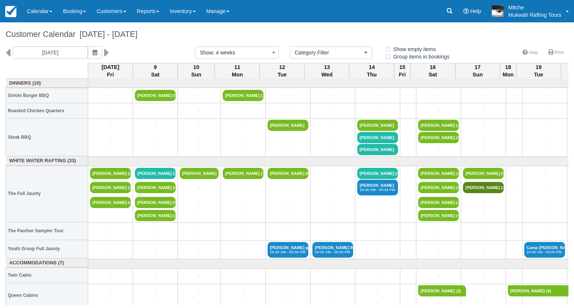
select select
click at [285, 39] on div "Customer Calendar August 08 - September 05 2025" at bounding box center [287, 34] width 574 height 24
click at [49, 10] on link "Calendar" at bounding box center [40, 11] width 36 height 22
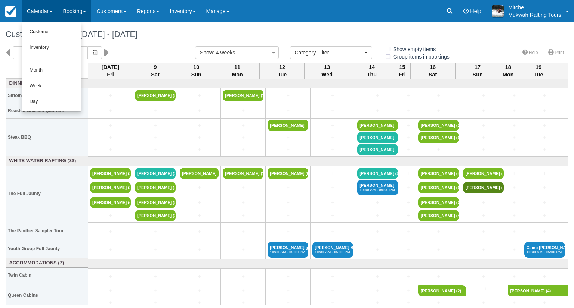
click at [77, 7] on link "Booking" at bounding box center [75, 11] width 34 height 22
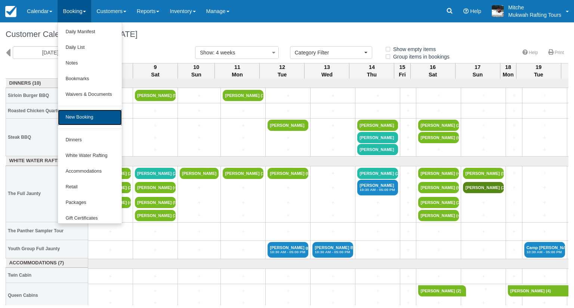
click at [105, 120] on link "New Booking" at bounding box center [89, 118] width 63 height 16
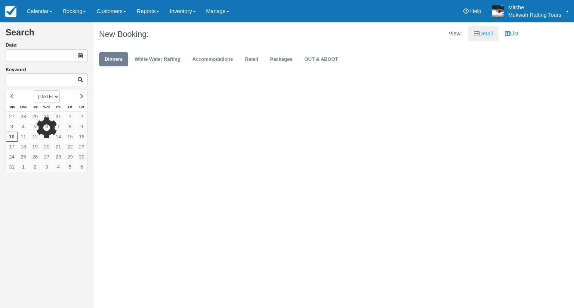
type input "[DATE]"
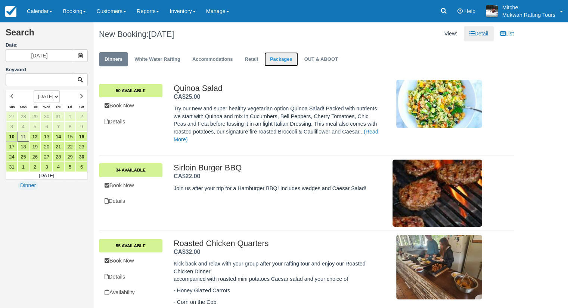
click at [276, 58] on link "Packages" at bounding box center [281, 59] width 34 height 15
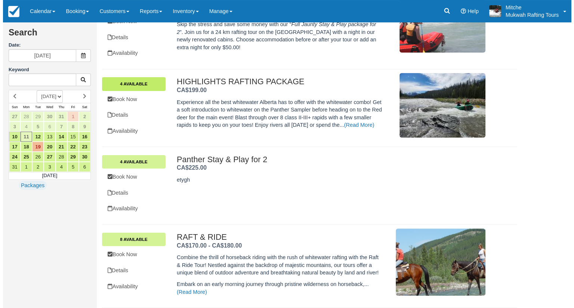
scroll to position [86, 0]
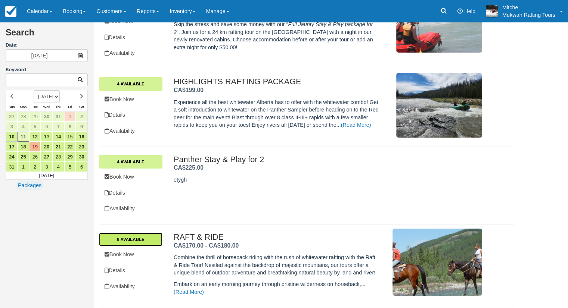
click at [143, 239] on link "8 Available" at bounding box center [130, 239] width 63 height 13
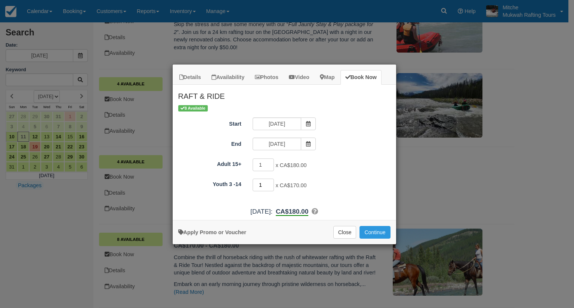
type input "1"
click at [270, 182] on input "1" at bounding box center [263, 185] width 22 height 13
type input "2"
click at [271, 163] on input "2" at bounding box center [263, 165] width 22 height 13
click at [356, 167] on div "2 x CA$180.00 Maximum of 8" at bounding box center [312, 166] width 130 height 15
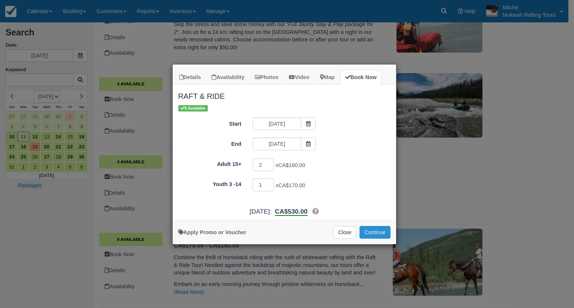
click at [370, 232] on button "Continue" at bounding box center [374, 232] width 31 height 13
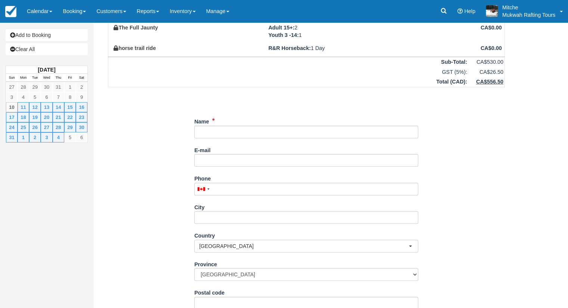
scroll to position [187, 0]
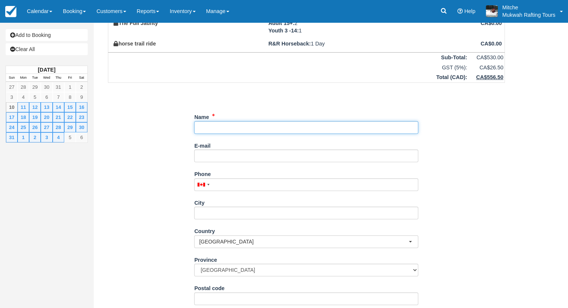
click at [225, 125] on input "Name" at bounding box center [306, 127] width 224 height 13
type input "Noor"
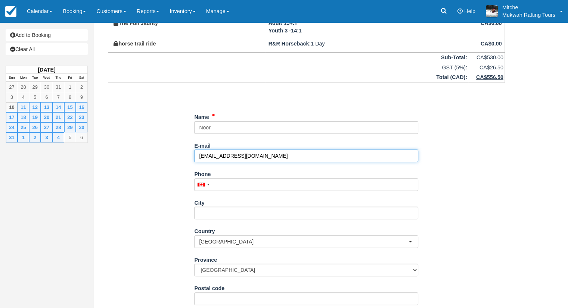
type input "[EMAIL_ADDRESS][DOMAIN_NAME]"
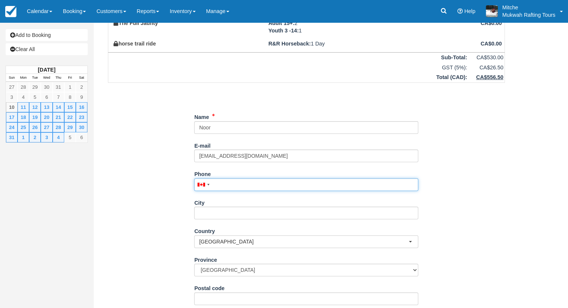
click at [214, 188] on input "Phone" at bounding box center [306, 185] width 224 height 13
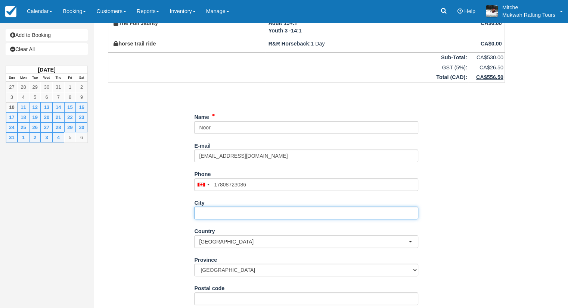
type input "(780) 872-3086"
click at [283, 214] on input "City" at bounding box center [306, 213] width 224 height 13
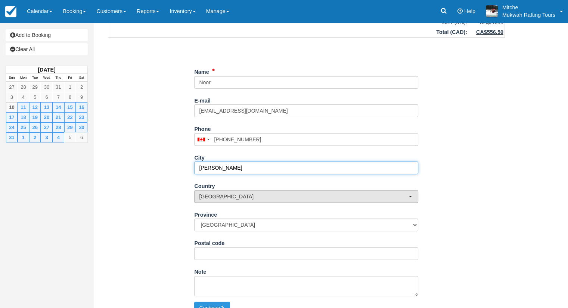
scroll to position [243, 0]
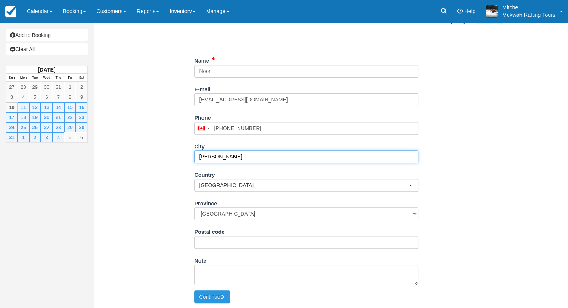
type input "Lloyd"
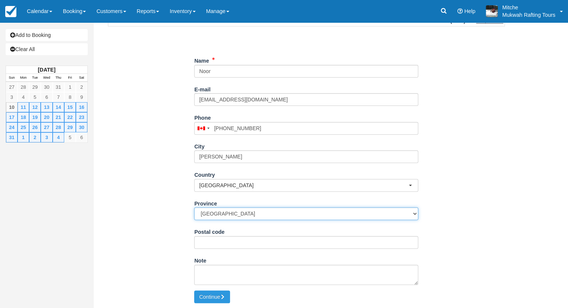
click at [239, 214] on select "Alberta British Columbia Manitoba New Brunswick Newfoundland and Labrador North…" at bounding box center [306, 214] width 224 height 13
select select "AB"
click at [194, 208] on select "Alberta British Columbia Manitoba New Brunswick Newfoundland and Labrador North…" at bounding box center [306, 214] width 224 height 13
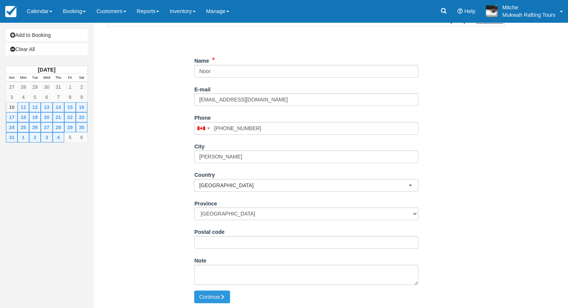
click at [159, 133] on div "Item Rate Amount RAFT & RIDE Mon Aug 11, 2025 Adult 15+: 2 @ CA$180.00 Youth 3 …" at bounding box center [306, 47] width 415 height 488
click at [218, 301] on button "Continue" at bounding box center [212, 297] width 36 height 13
type input "+17808723086"
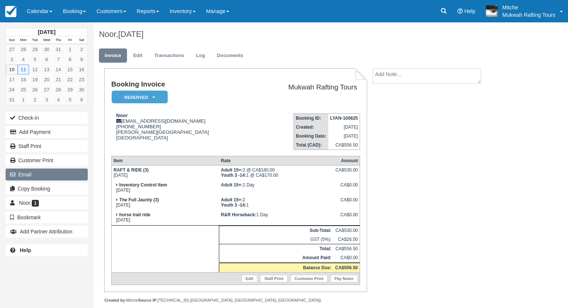
click at [40, 177] on button "Email" at bounding box center [47, 175] width 82 height 12
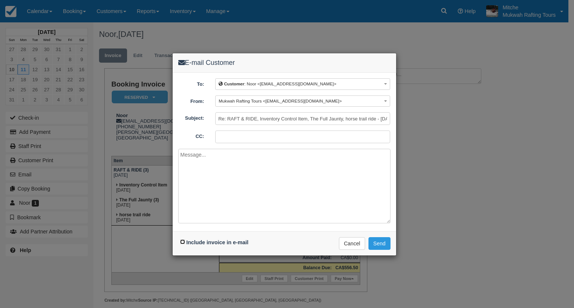
click at [182, 242] on input "Include invoice in e-mail" at bounding box center [182, 242] width 5 height 5
checkbox input "true"
click at [381, 244] on button "Send" at bounding box center [379, 244] width 22 height 13
